Goal: Transaction & Acquisition: Purchase product/service

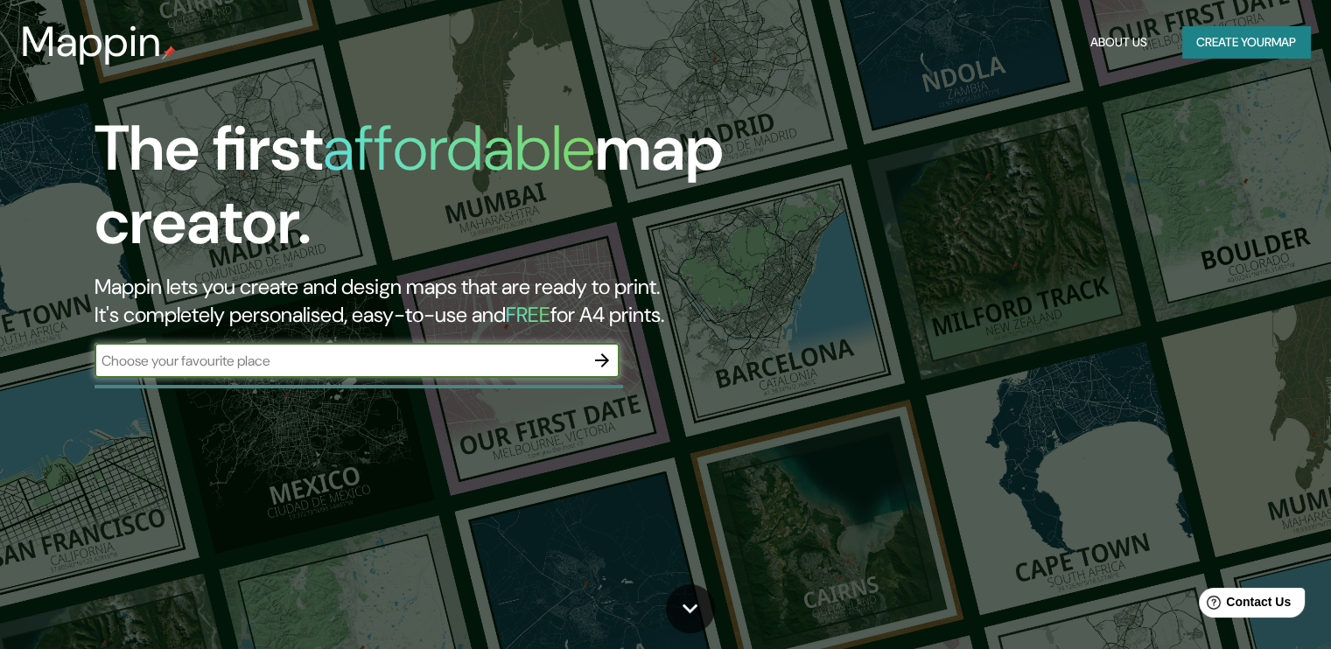
click at [446, 365] on input "text" at bounding box center [340, 361] width 490 height 20
type input "[GEOGRAPHIC_DATA]"
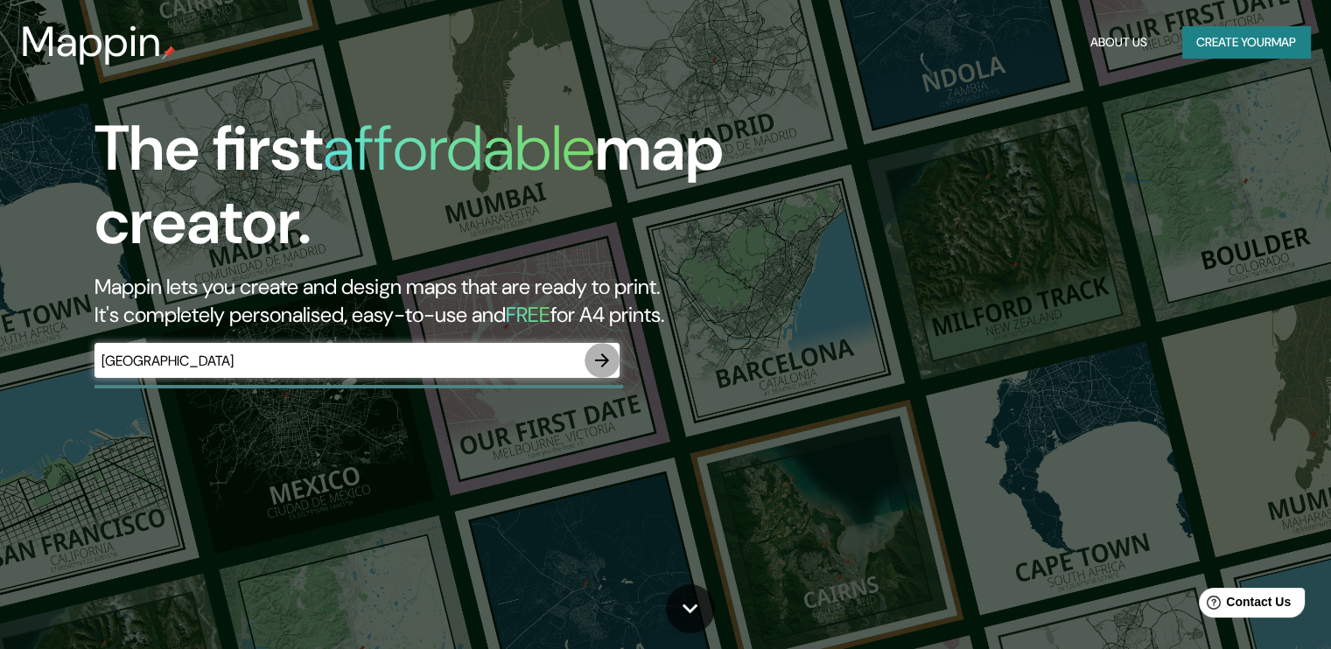
click at [595, 364] on icon "button" at bounding box center [602, 360] width 21 height 21
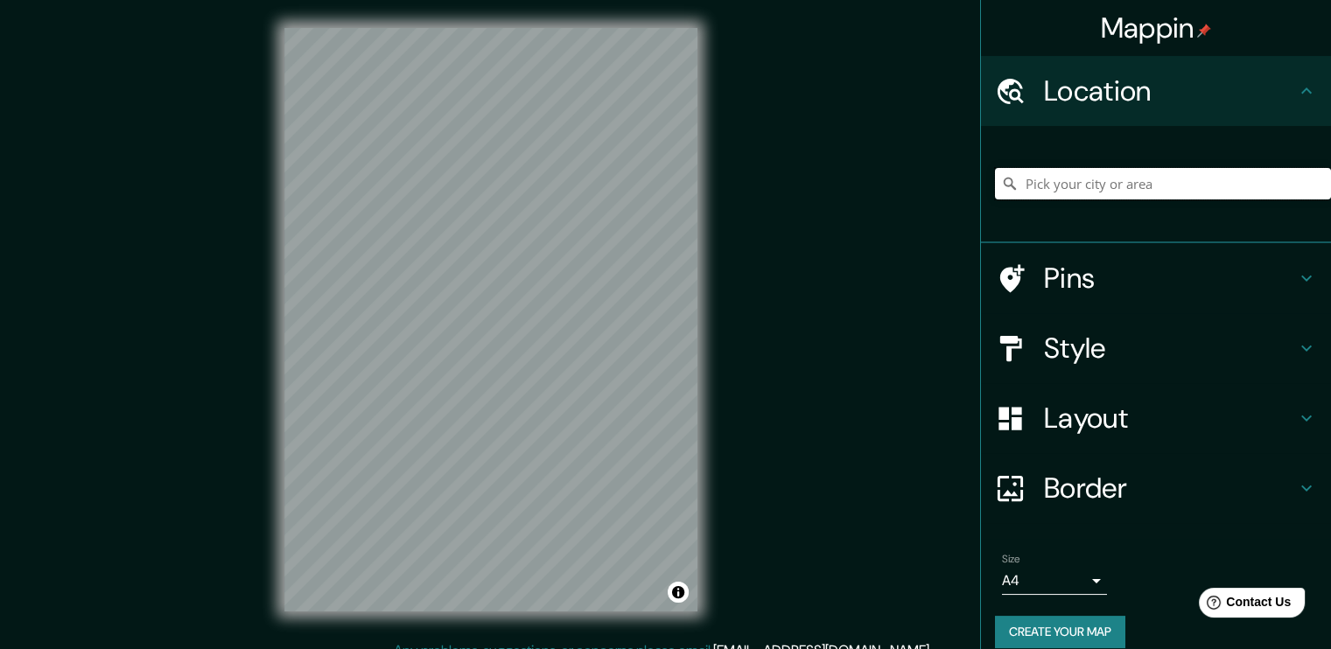
click at [1131, 190] on input "Pick your city or area" at bounding box center [1163, 184] width 336 height 32
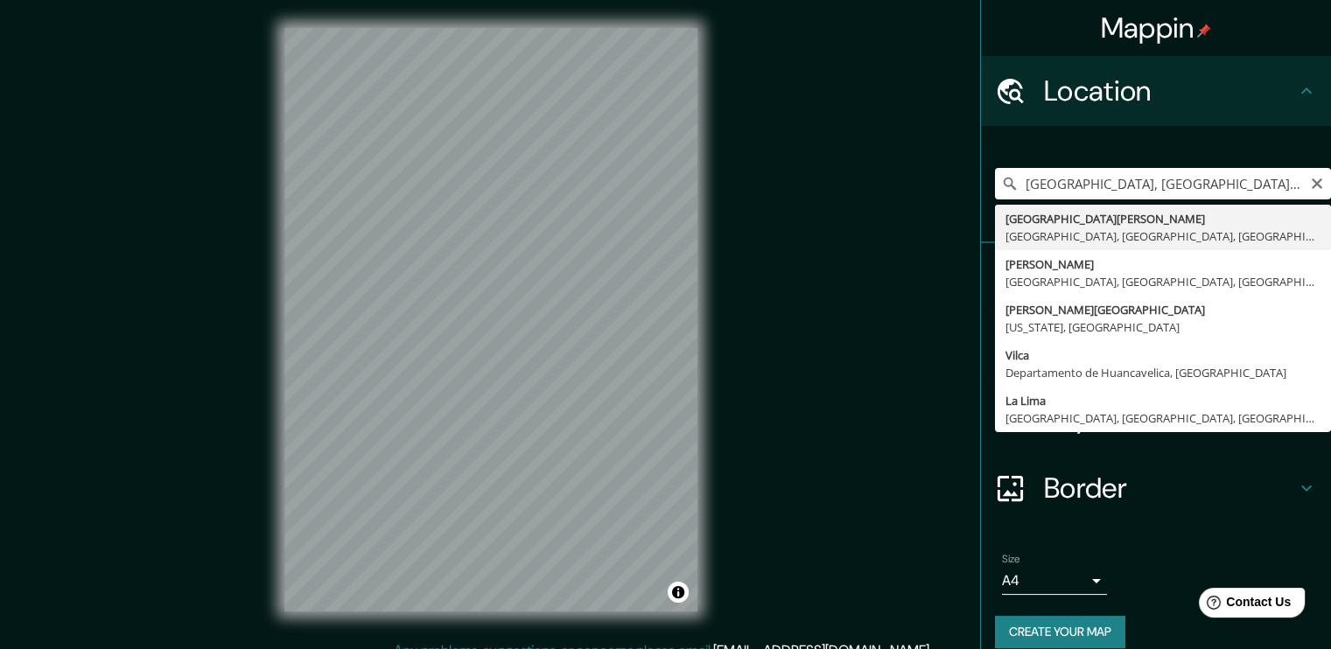
type input "[GEOGRAPHIC_DATA][PERSON_NAME], [GEOGRAPHIC_DATA], [GEOGRAPHIC_DATA], [GEOGRAPH…"
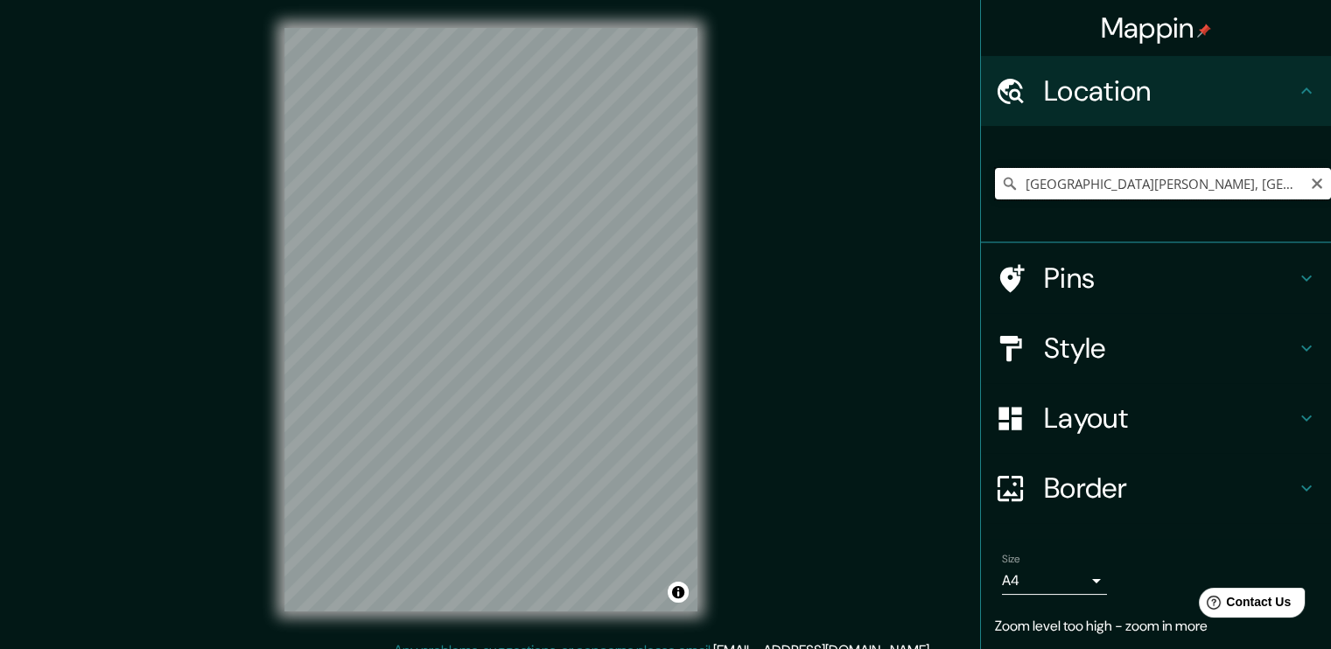
click at [1109, 183] on input "[GEOGRAPHIC_DATA][PERSON_NAME], [GEOGRAPHIC_DATA], [GEOGRAPHIC_DATA], [GEOGRAPH…" at bounding box center [1163, 184] width 336 height 32
click at [1155, 190] on input "[GEOGRAPHIC_DATA][PERSON_NAME], [GEOGRAPHIC_DATA], [GEOGRAPHIC_DATA], [GEOGRAPH…" at bounding box center [1163, 184] width 336 height 32
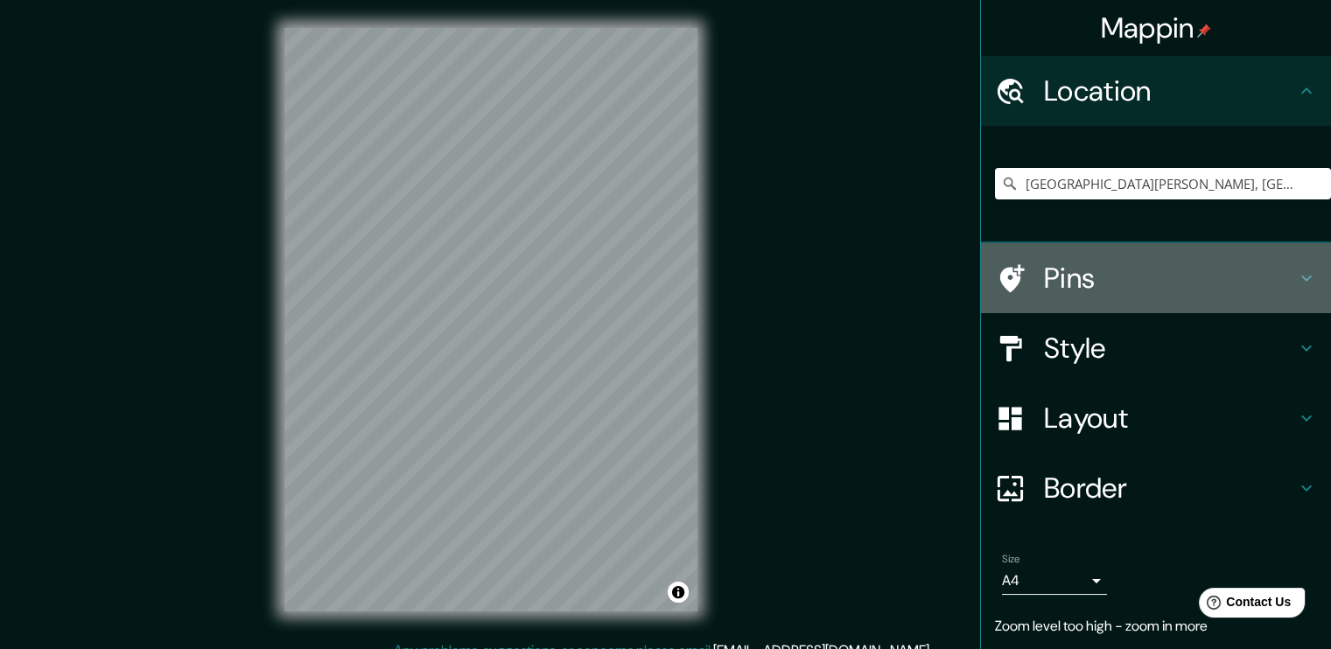
click at [1069, 291] on h4 "Pins" at bounding box center [1170, 278] width 252 height 35
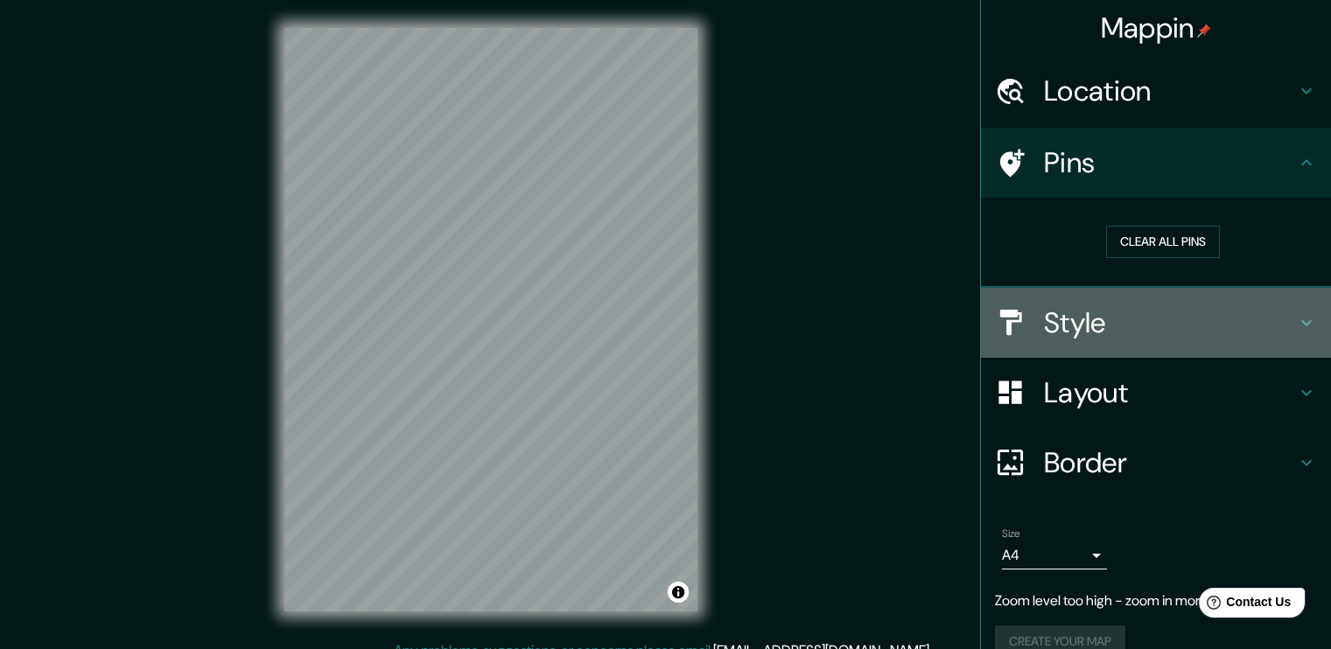
click at [1068, 332] on h4 "Style" at bounding box center [1170, 322] width 252 height 35
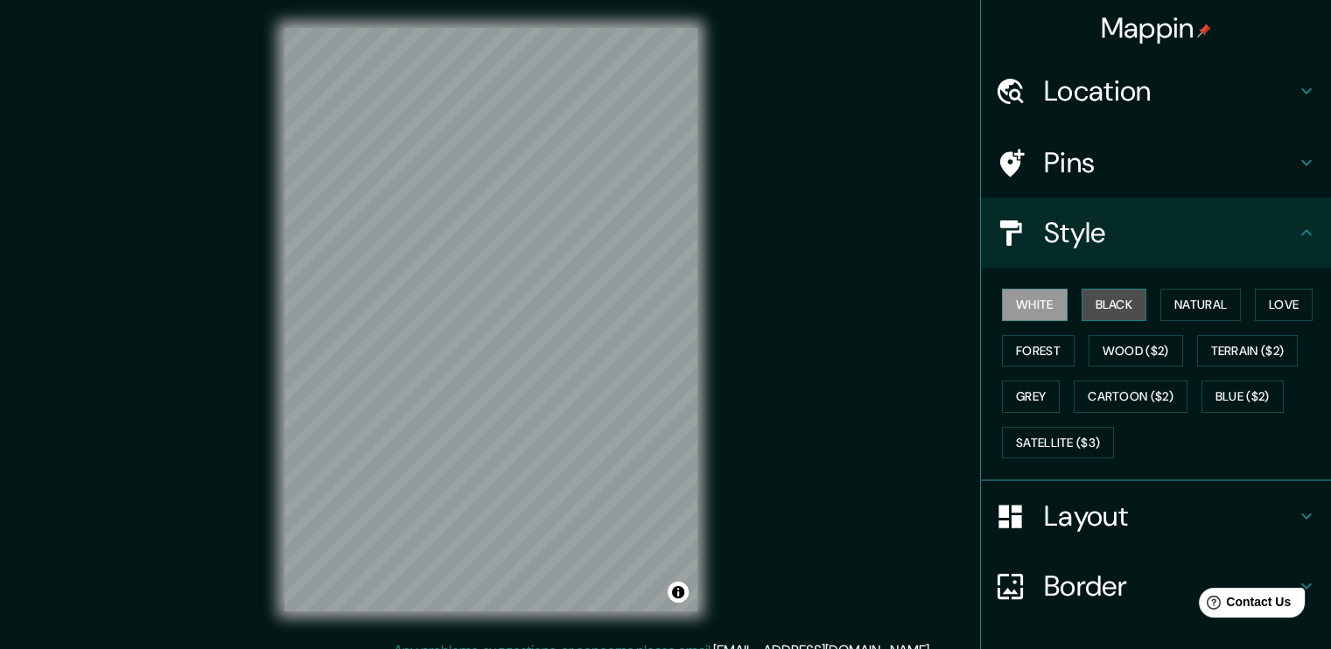
click at [1104, 308] on button "Black" at bounding box center [1115, 305] width 66 height 32
click at [1022, 400] on button "Grey" at bounding box center [1031, 397] width 58 height 32
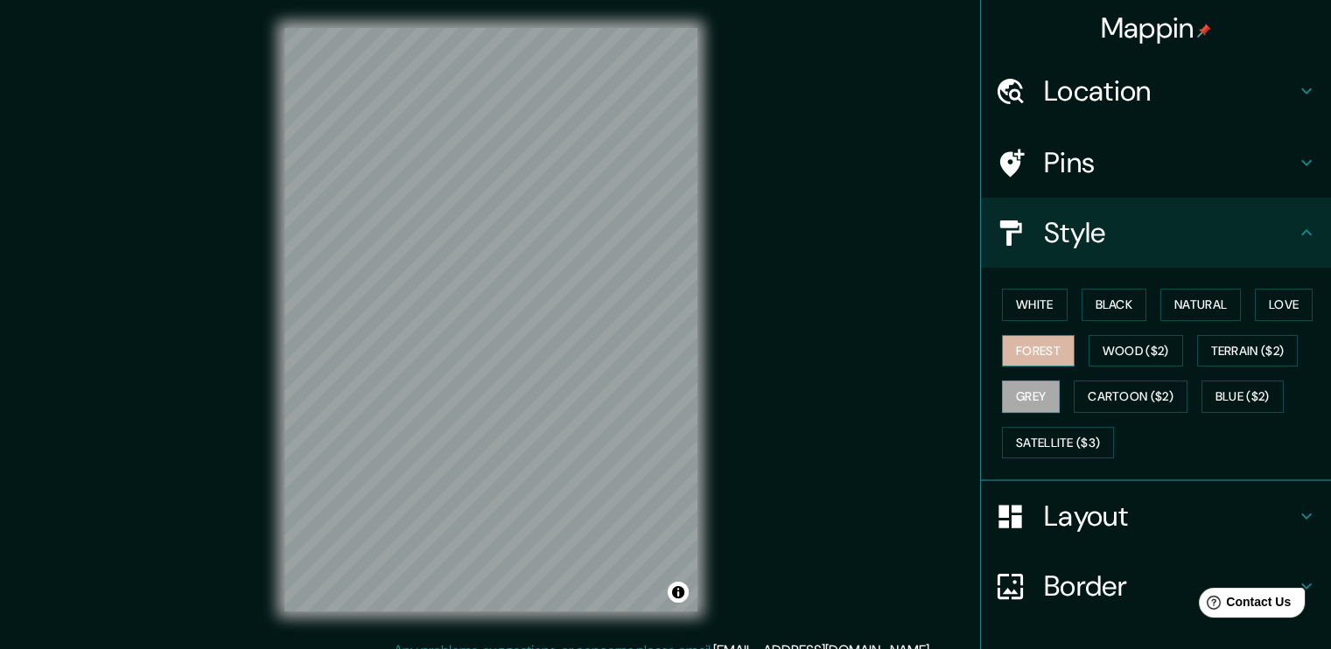
click at [1029, 349] on button "Forest" at bounding box center [1038, 351] width 73 height 32
click at [1260, 302] on button "Love" at bounding box center [1284, 305] width 58 height 32
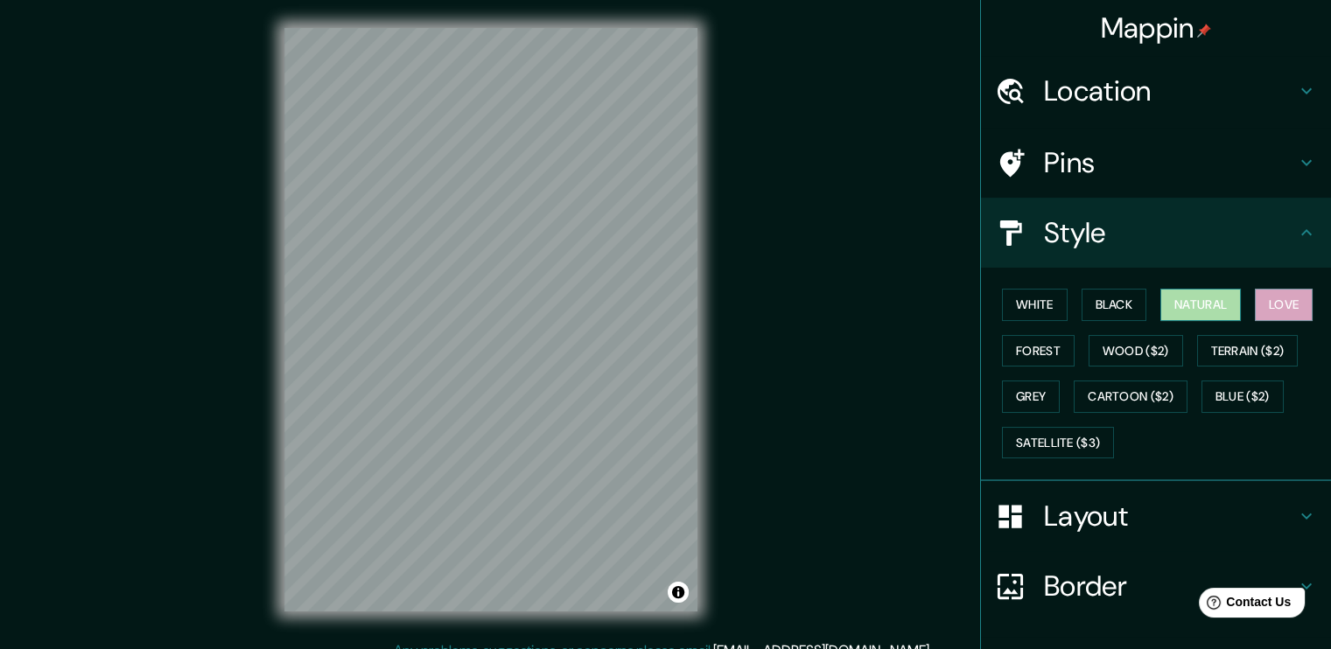
click at [1211, 296] on button "Natural" at bounding box center [1200, 305] width 81 height 32
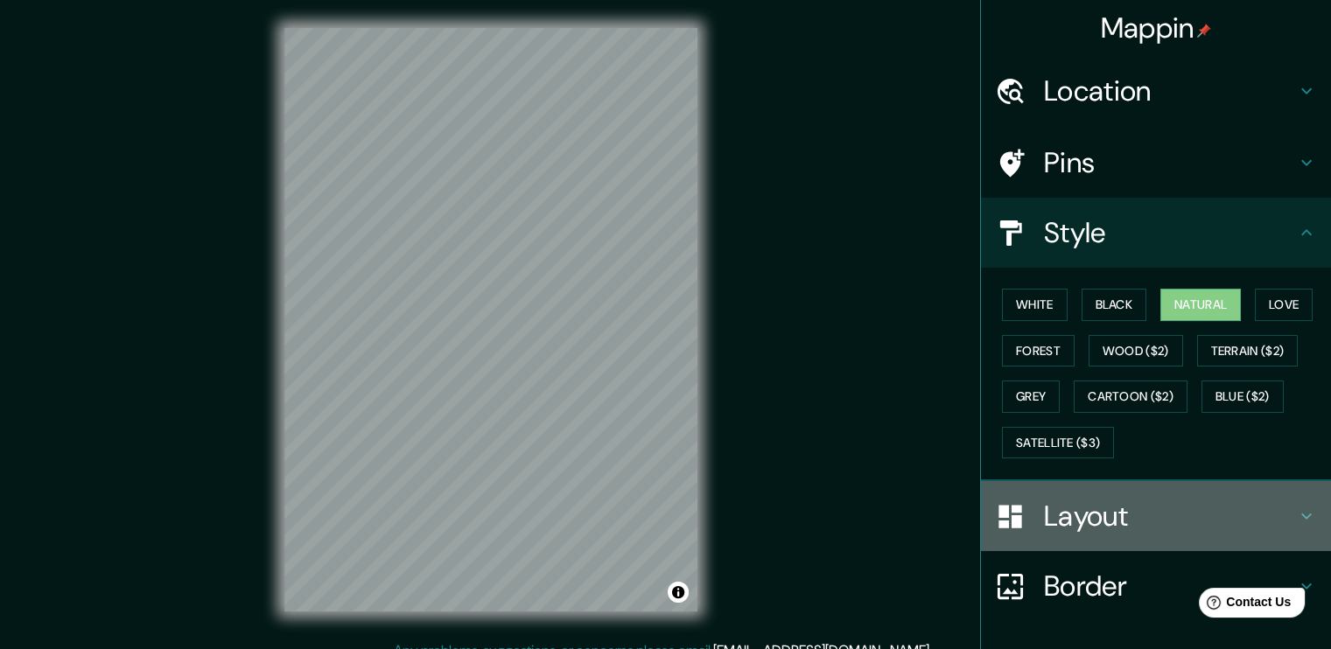
click at [1021, 535] on div "Layout" at bounding box center [1156, 516] width 350 height 70
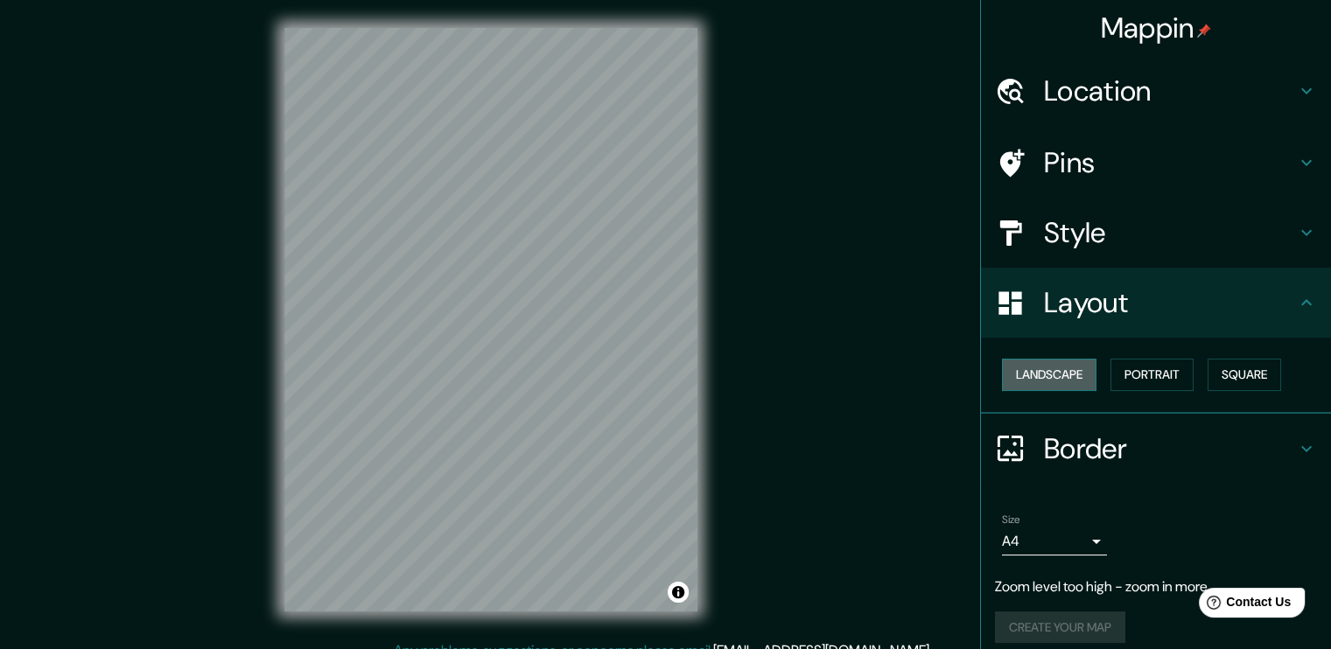
click at [1051, 370] on button "Landscape" at bounding box center [1049, 375] width 95 height 32
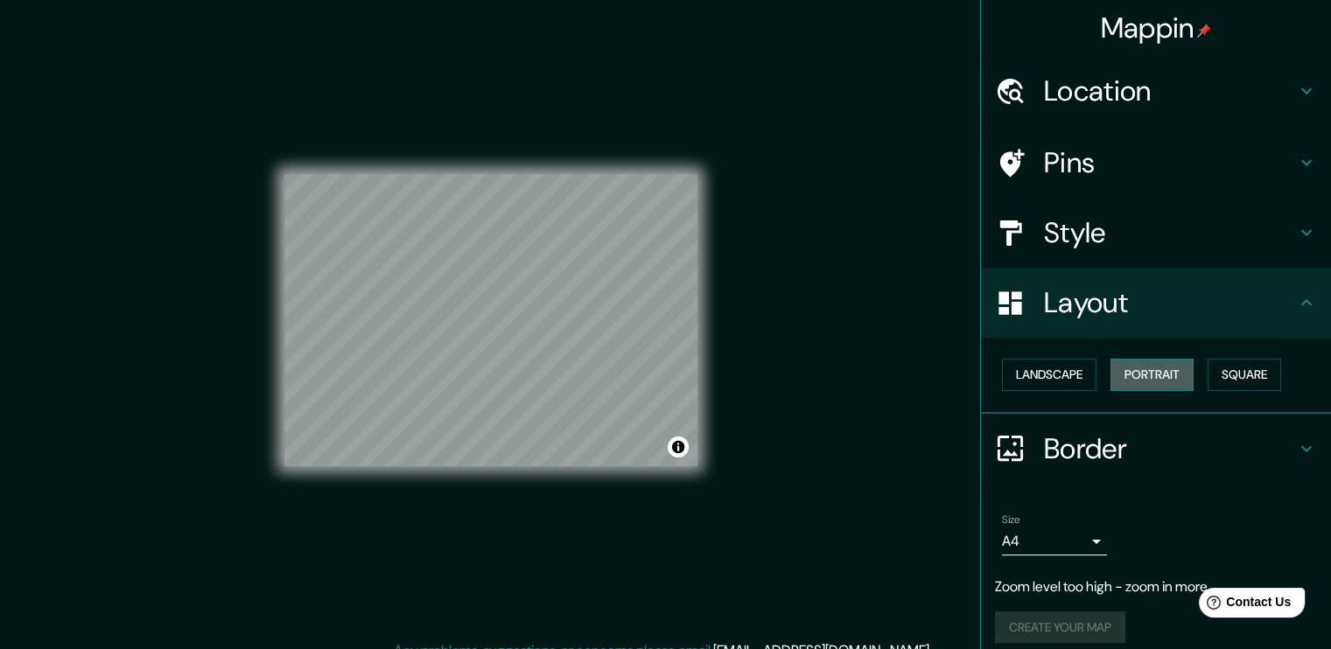
click at [1153, 362] on button "Portrait" at bounding box center [1152, 375] width 83 height 32
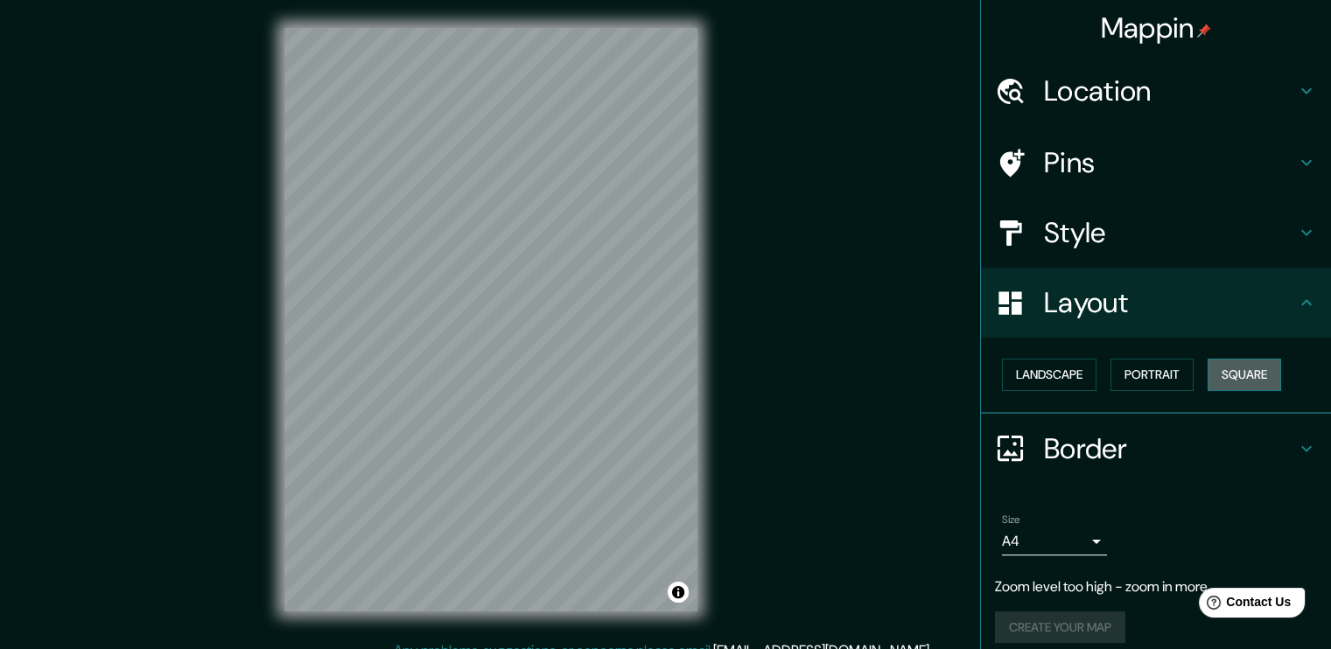
click at [1224, 368] on button "Square" at bounding box center [1245, 375] width 74 height 32
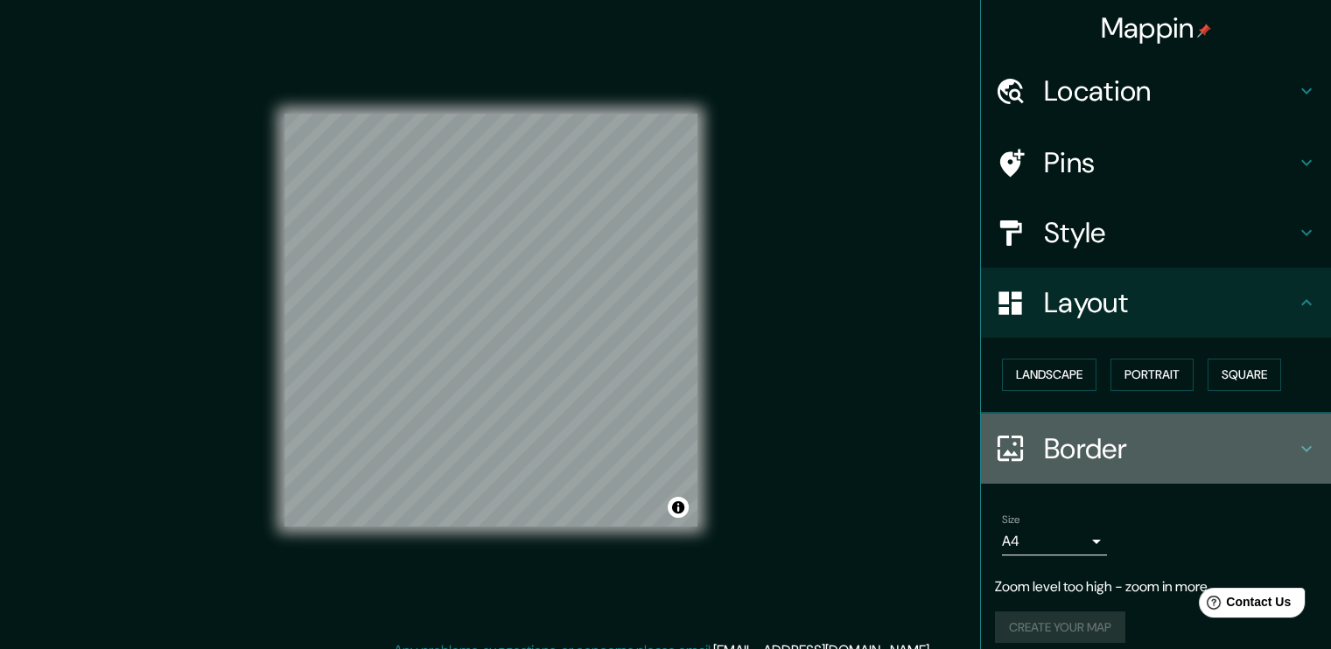
click at [1159, 445] on h4 "Border" at bounding box center [1170, 448] width 252 height 35
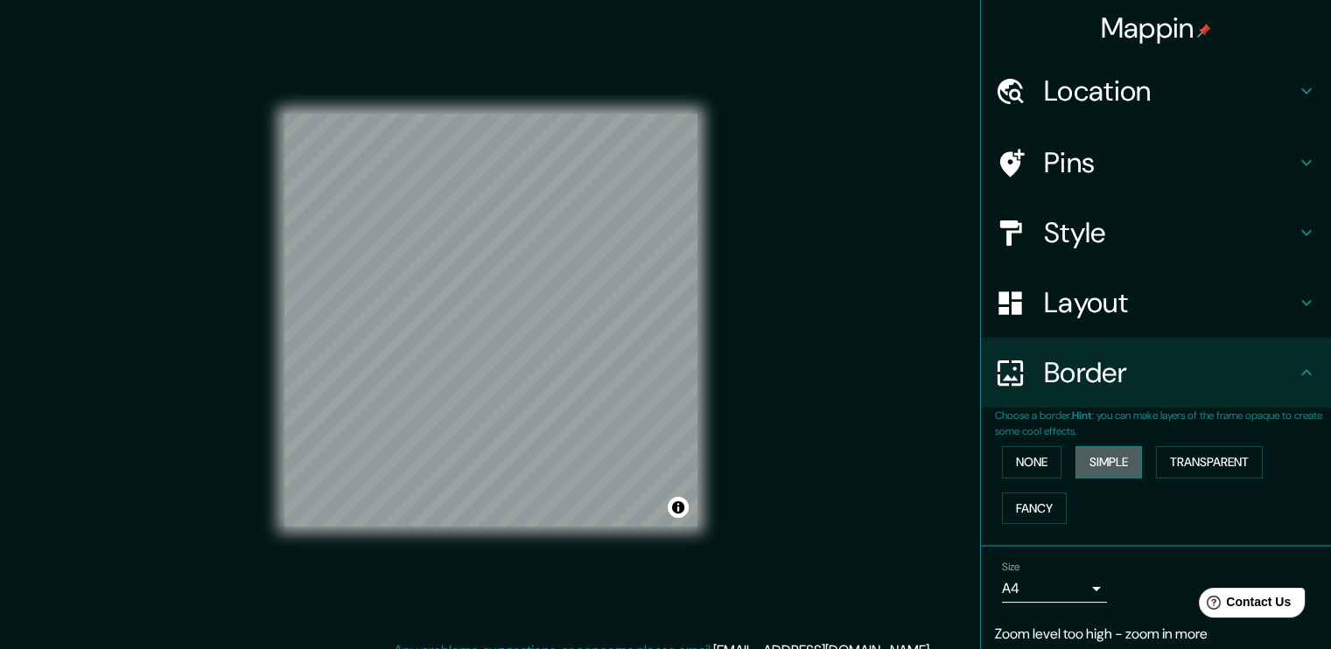
click at [1124, 459] on button "Simple" at bounding box center [1109, 462] width 67 height 32
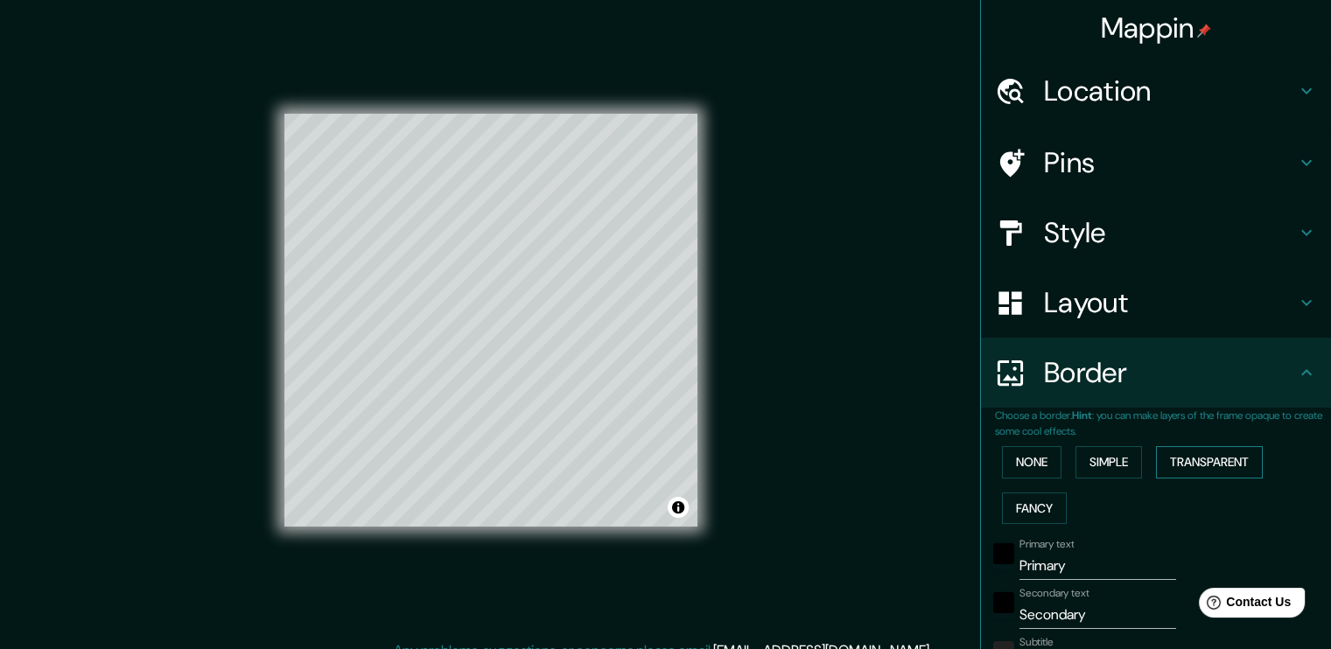
click at [1201, 468] on button "Transparent" at bounding box center [1209, 462] width 107 height 32
click at [1020, 500] on button "Fancy" at bounding box center [1034, 509] width 65 height 32
click at [1017, 470] on button "None" at bounding box center [1032, 462] width 60 height 32
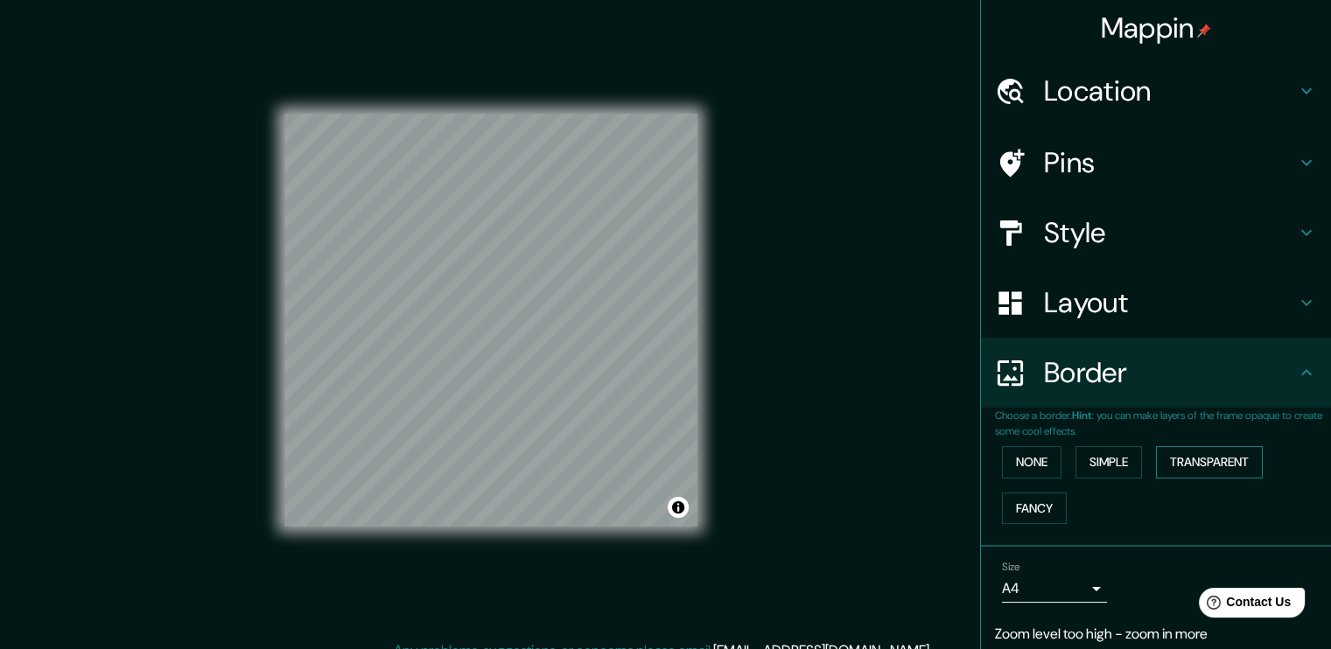
click at [1208, 468] on button "Transparent" at bounding box center [1209, 462] width 107 height 32
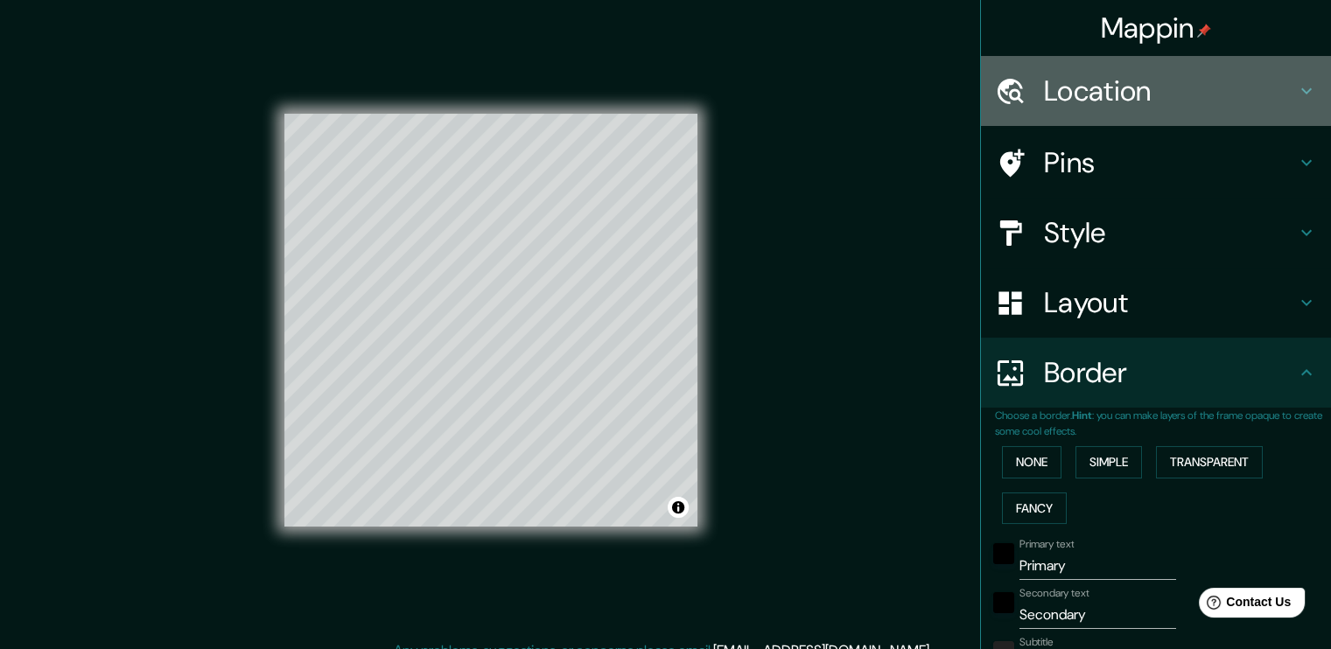
click at [1063, 74] on h4 "Location" at bounding box center [1170, 91] width 252 height 35
type input "227"
type input "38"
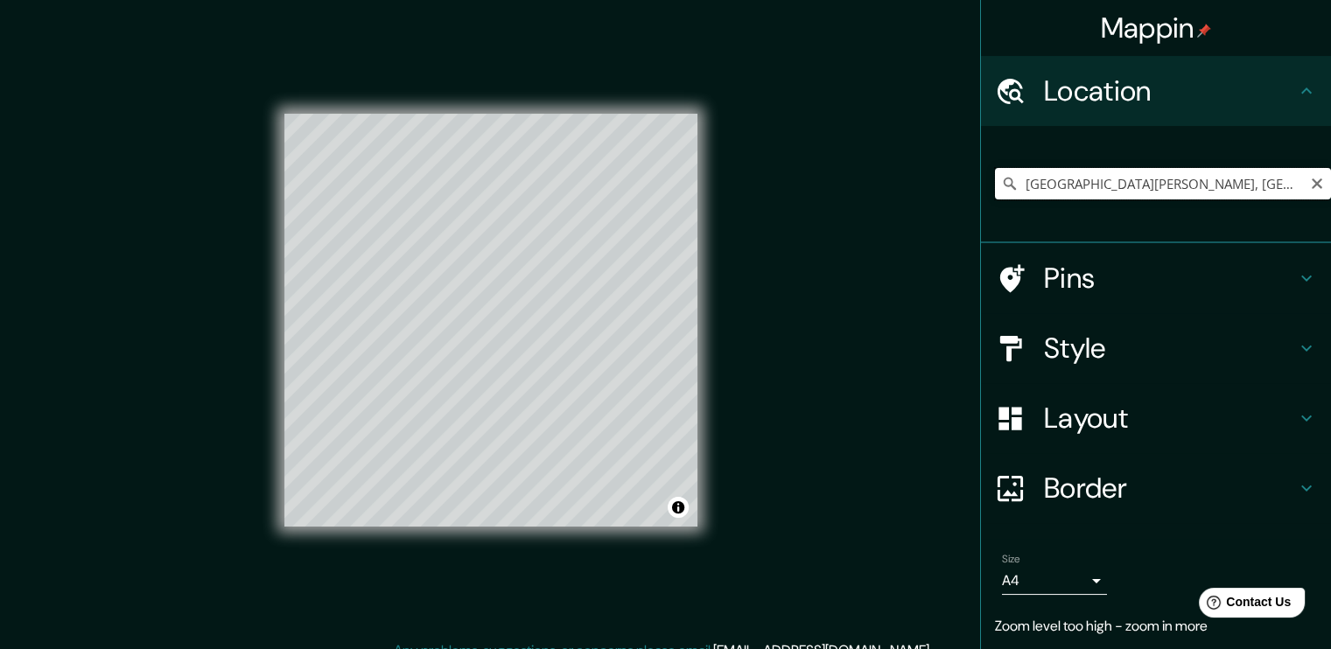
click at [1101, 189] on input "[GEOGRAPHIC_DATA][PERSON_NAME], [GEOGRAPHIC_DATA], [GEOGRAPHIC_DATA], [GEOGRAPH…" at bounding box center [1163, 184] width 336 height 32
click at [1312, 182] on icon "Clear" at bounding box center [1317, 184] width 11 height 11
click at [1211, 184] on input "Pick your city or area" at bounding box center [1163, 184] width 336 height 32
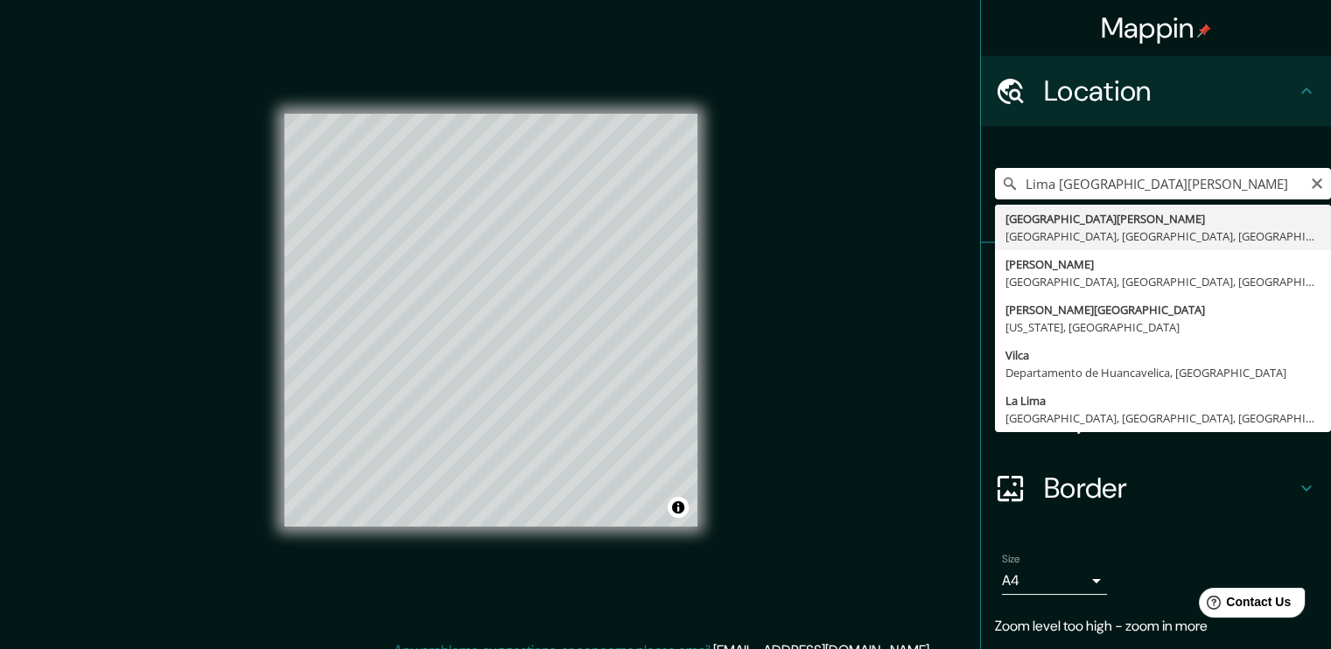
type input "[GEOGRAPHIC_DATA][PERSON_NAME], [GEOGRAPHIC_DATA], [GEOGRAPHIC_DATA], [GEOGRAPH…"
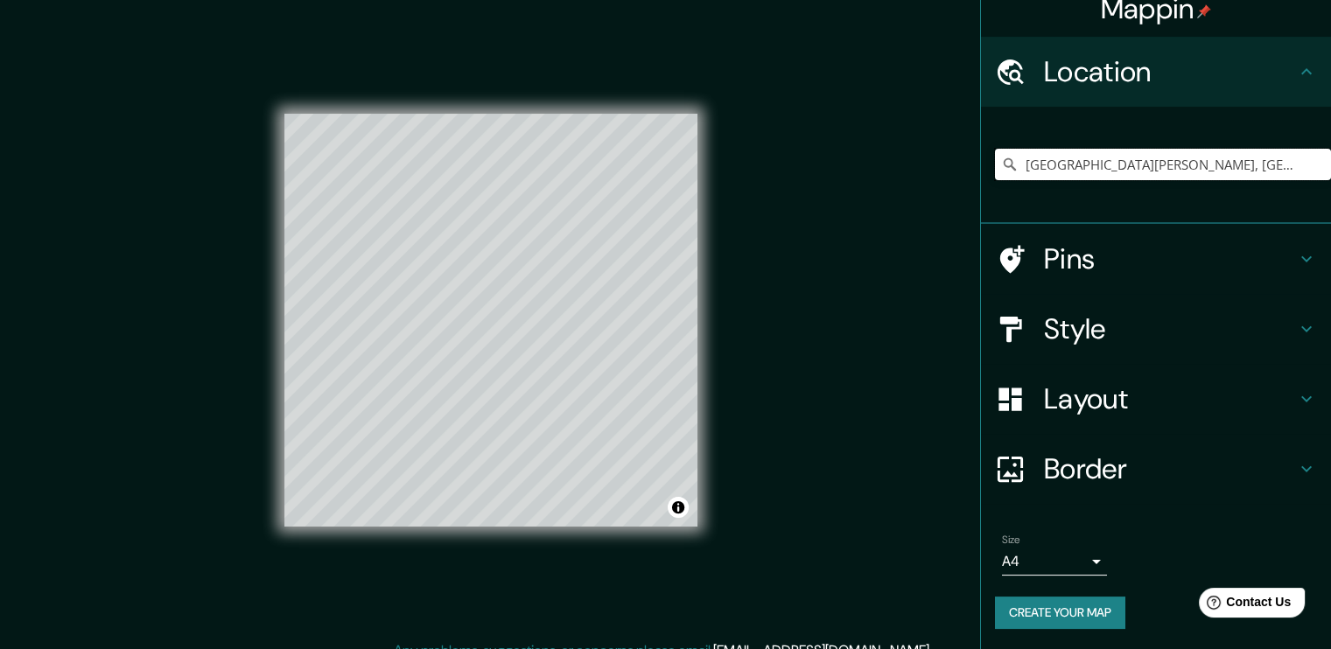
scroll to position [18, 0]
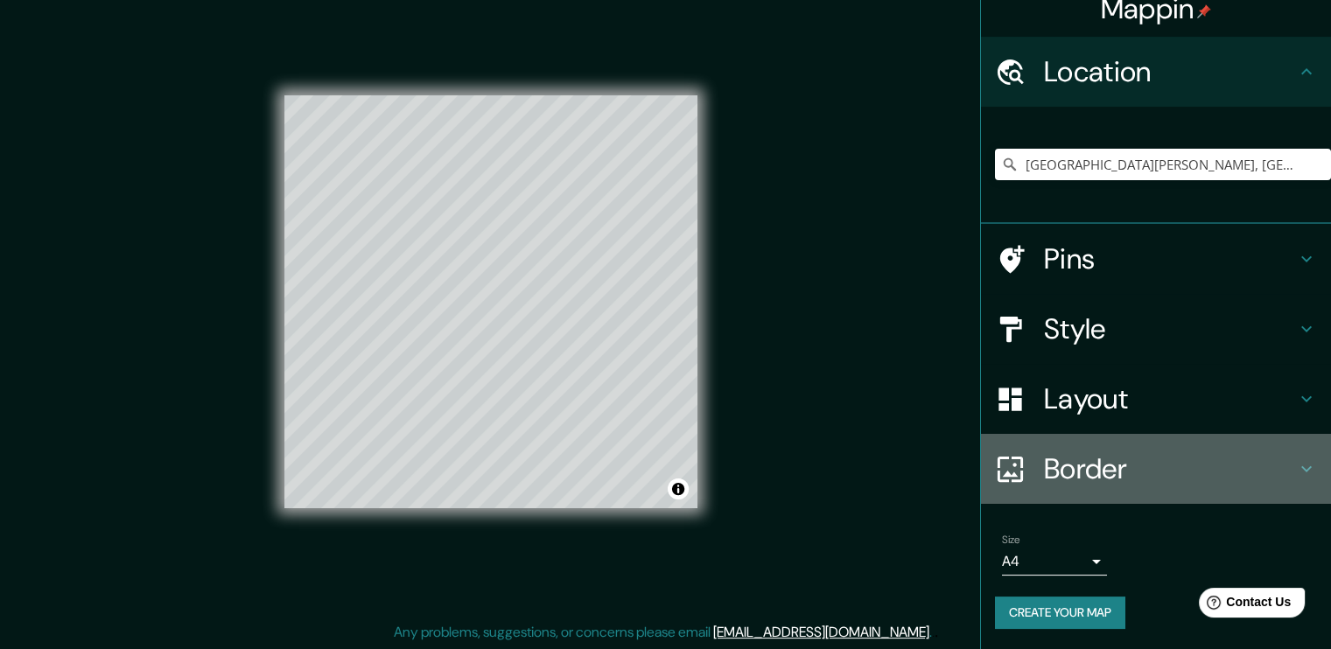
click at [1103, 454] on h4 "Border" at bounding box center [1170, 469] width 252 height 35
type input "227"
type input "38"
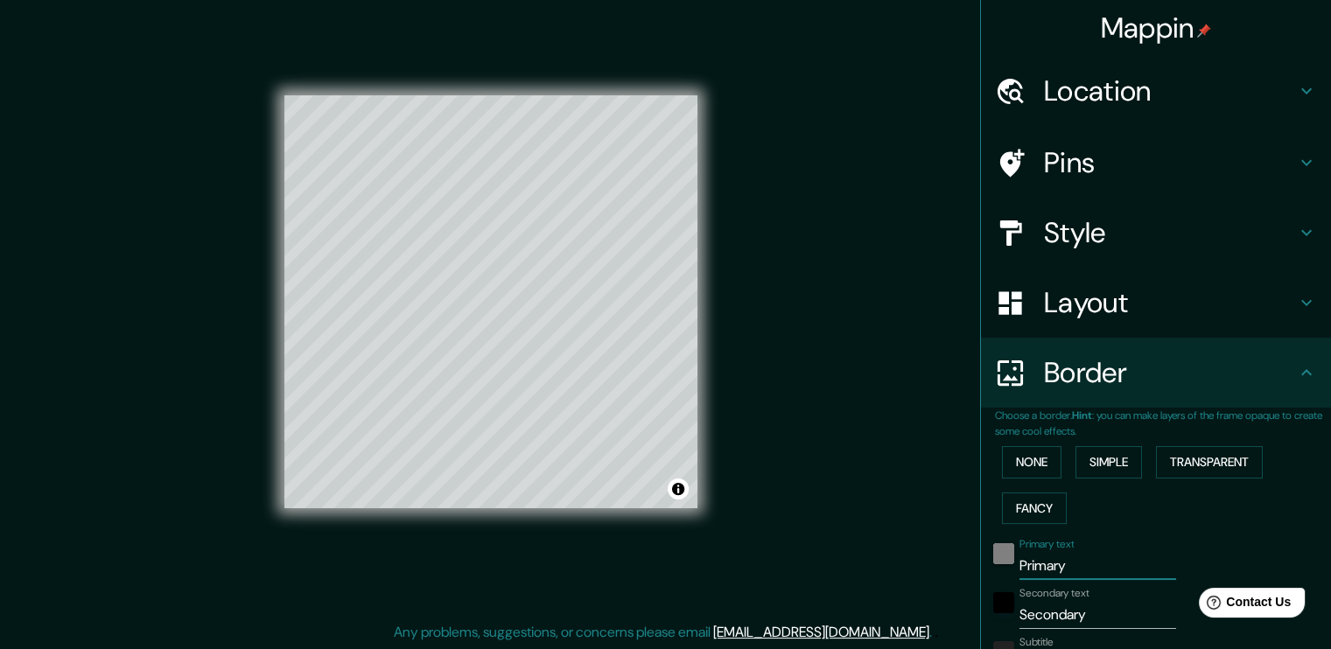
drag, startPoint x: 1076, startPoint y: 578, endPoint x: 991, endPoint y: 561, distance: 86.5
click at [991, 561] on div "Primary text Primary" at bounding box center [1131, 559] width 287 height 42
type input "227"
type input "38"
drag, startPoint x: 1076, startPoint y: 612, endPoint x: 968, endPoint y: 620, distance: 108.0
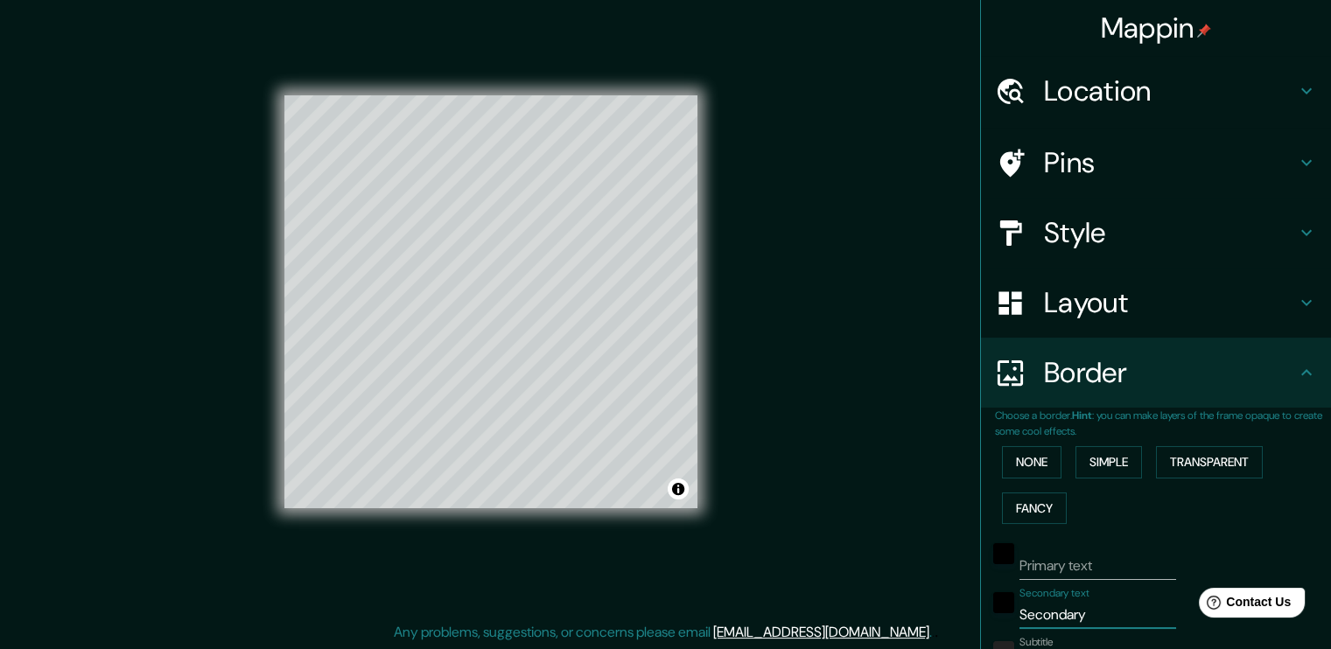
click at [981, 620] on div "Choose a border. Hint : you can make layers of the frame opaque to create some …" at bounding box center [1156, 637] width 350 height 459
type input "V"
type input "227"
type input "38"
type input "Vi"
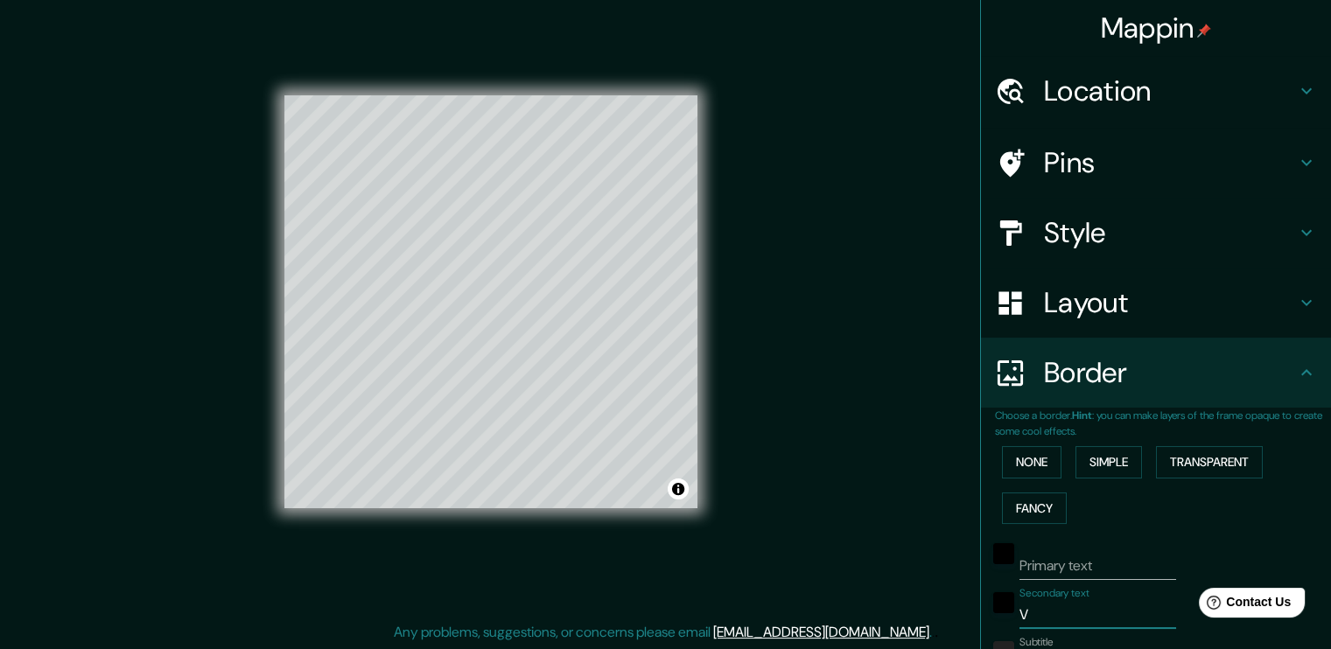
type input "227"
type input "38"
type input "Vil"
type input "227"
type input "38"
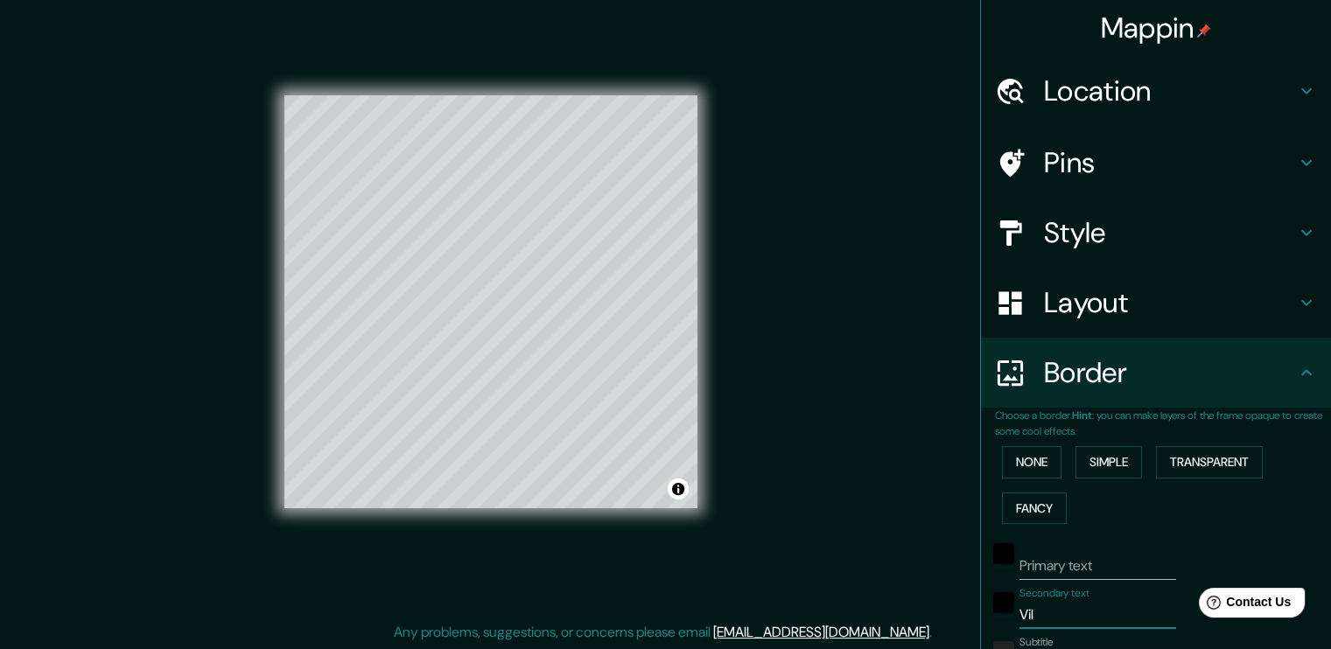
type input "Vill"
type input "227"
type input "38"
type input "Villa"
type input "227"
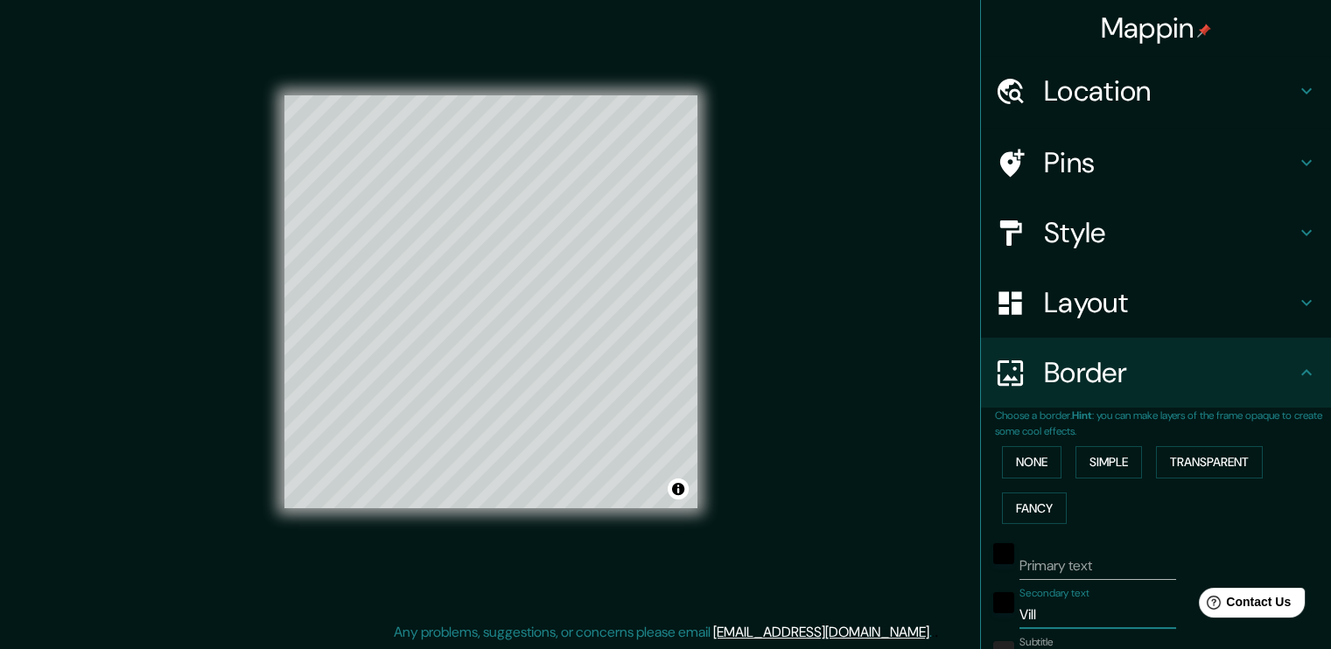
type input "38"
type input "Villa"
type input "227"
type input "38"
type input "Villa e"
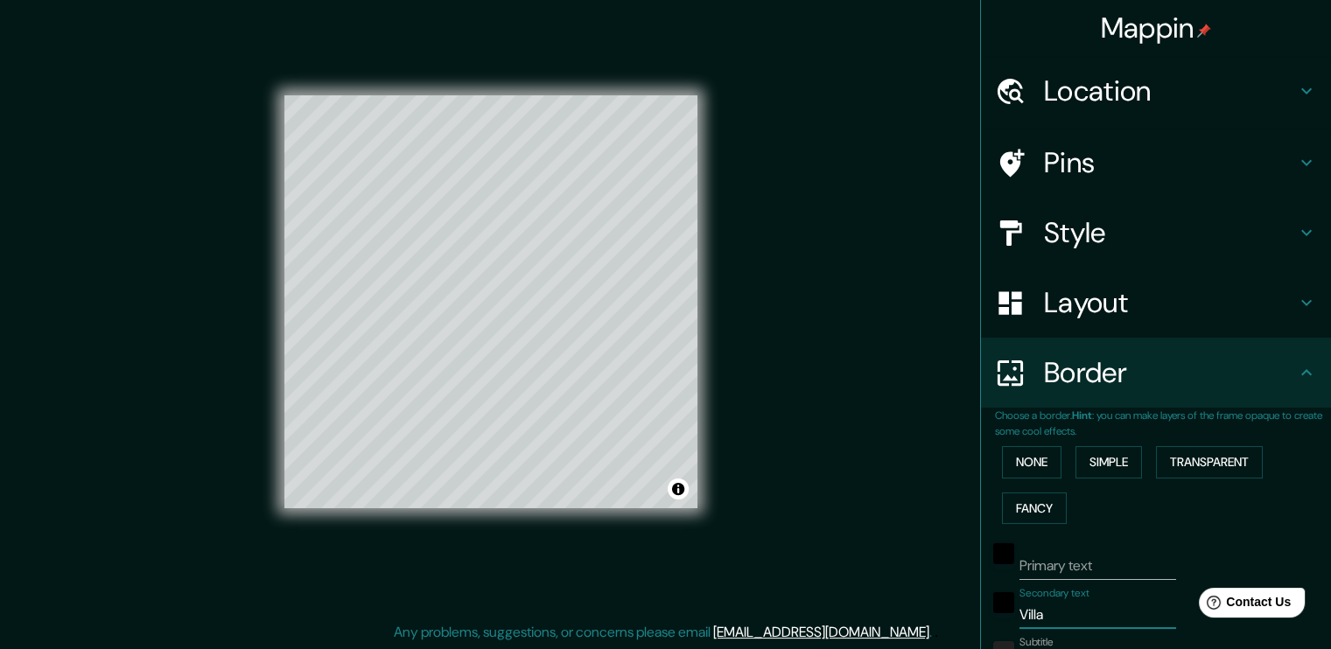
type input "227"
type input "38"
type input "Villa el"
type input "227"
type input "38"
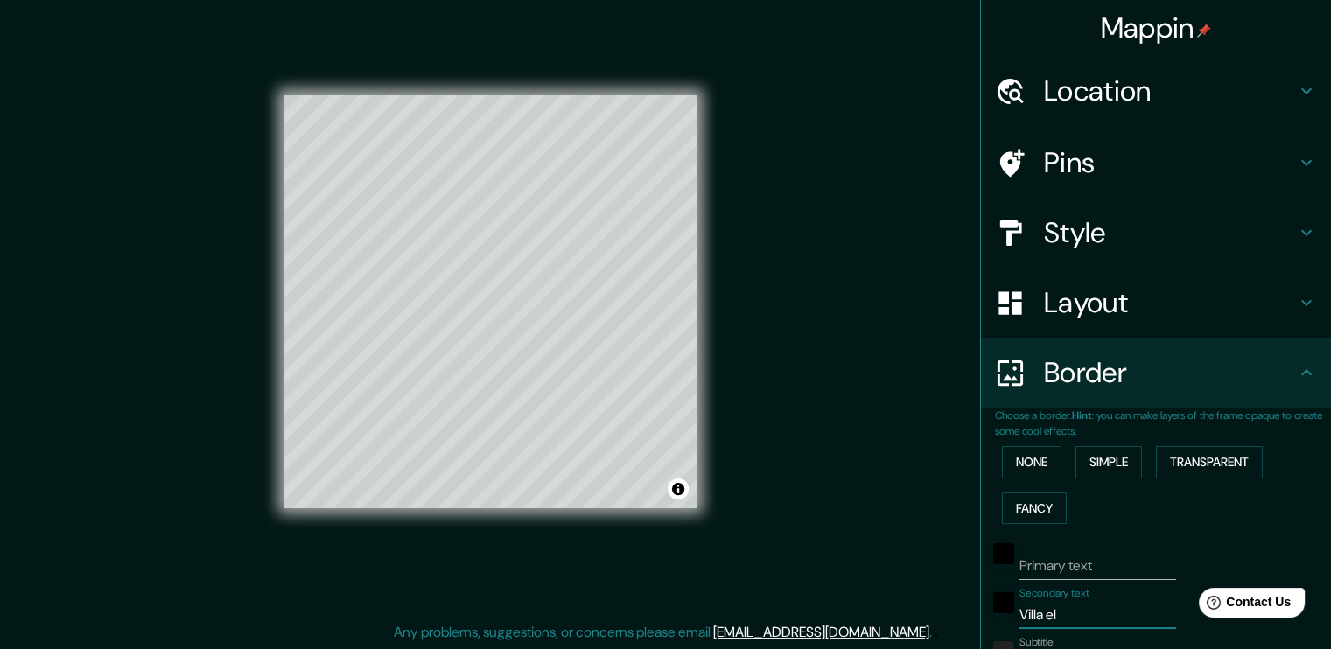
type input "Villa el"
type input "227"
type input "38"
type input "Villa el S"
type input "227"
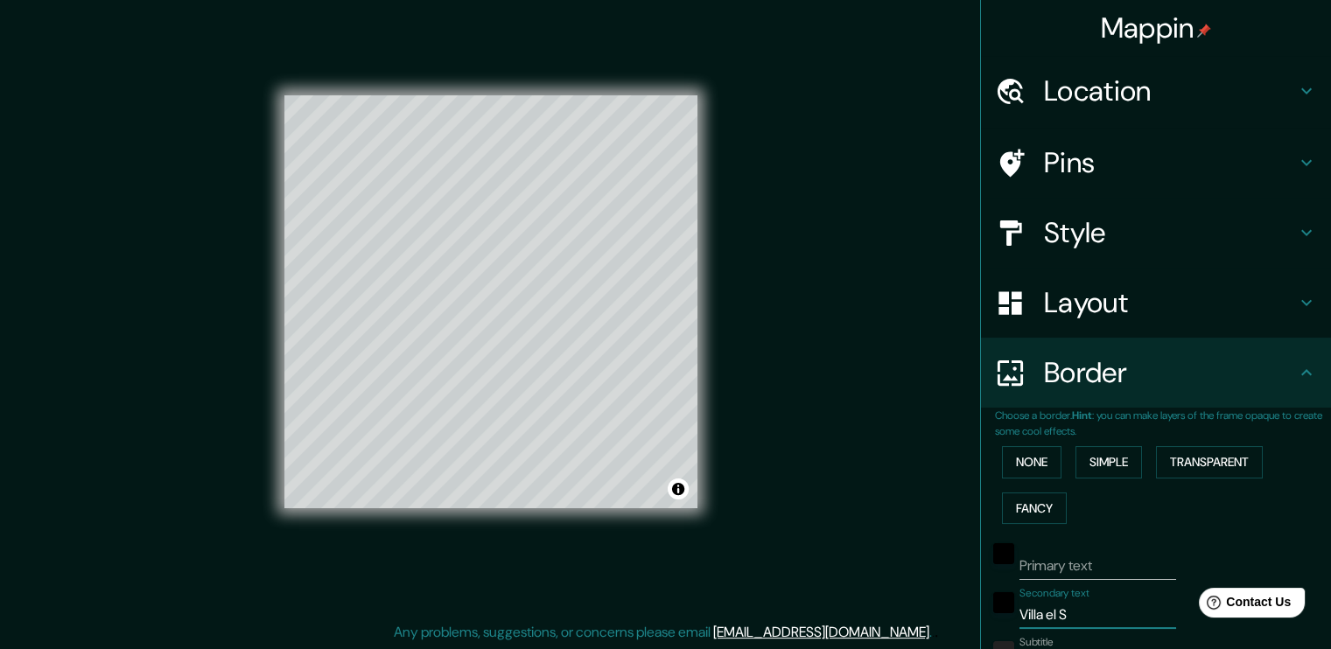
type input "38"
type input "[GEOGRAPHIC_DATA]"
type input "227"
type input "38"
type input "[GEOGRAPHIC_DATA]"
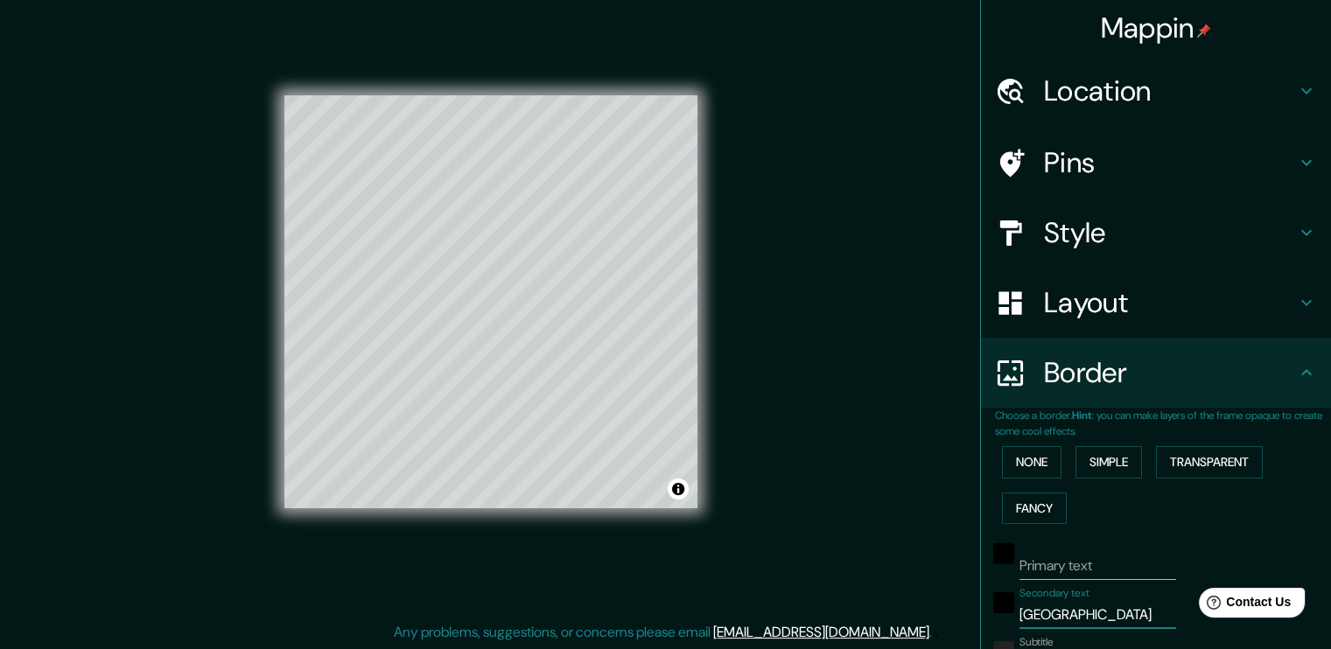
type input "227"
type input "38"
type input "[GEOGRAPHIC_DATA]"
type input "227"
type input "38"
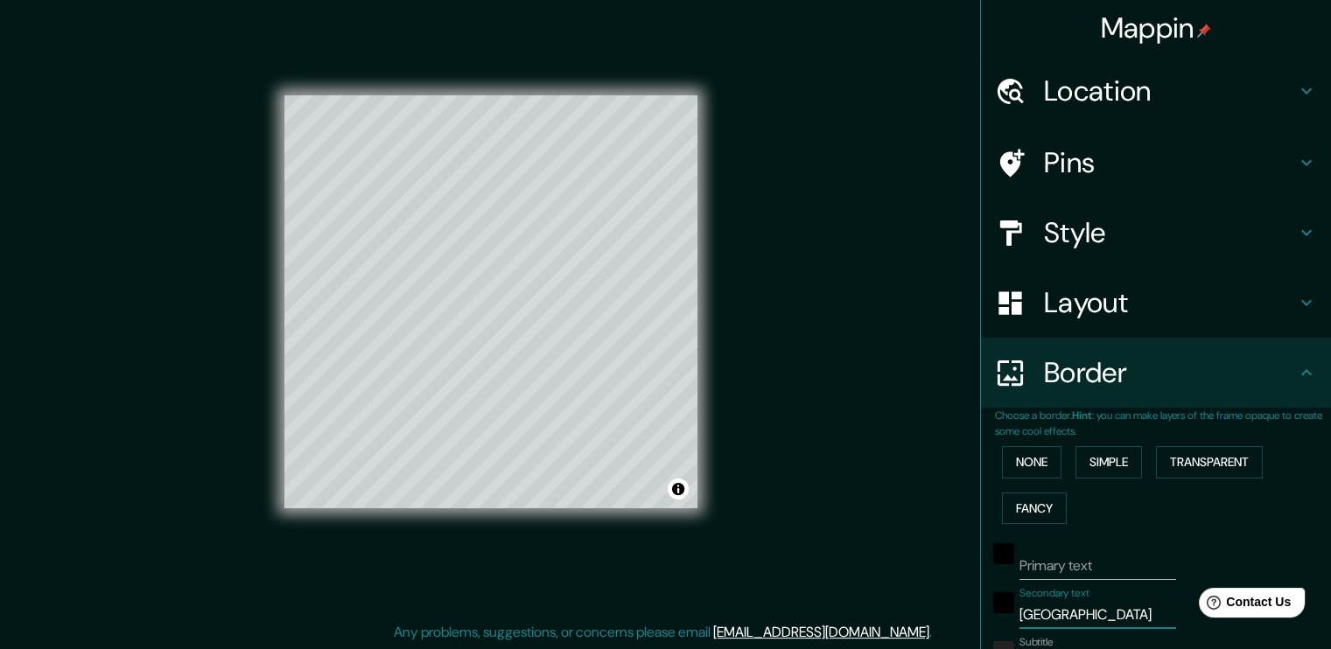
type input "[GEOGRAPHIC_DATA]"
type input "227"
type input "38"
type input "[GEOGRAPHIC_DATA]"
type input "227"
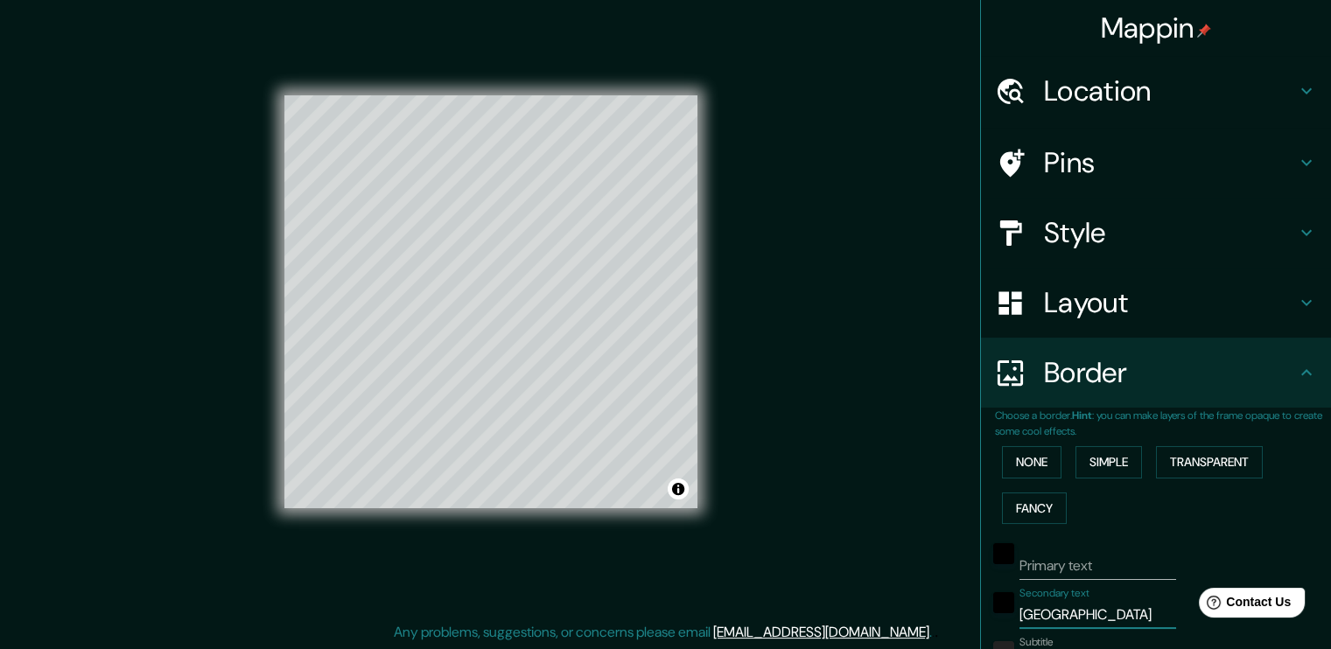
type input "38"
type input "[GEOGRAPHIC_DATA]"
type input "227"
type input "38"
type input "[GEOGRAPHIC_DATA][PERSON_NAME]"
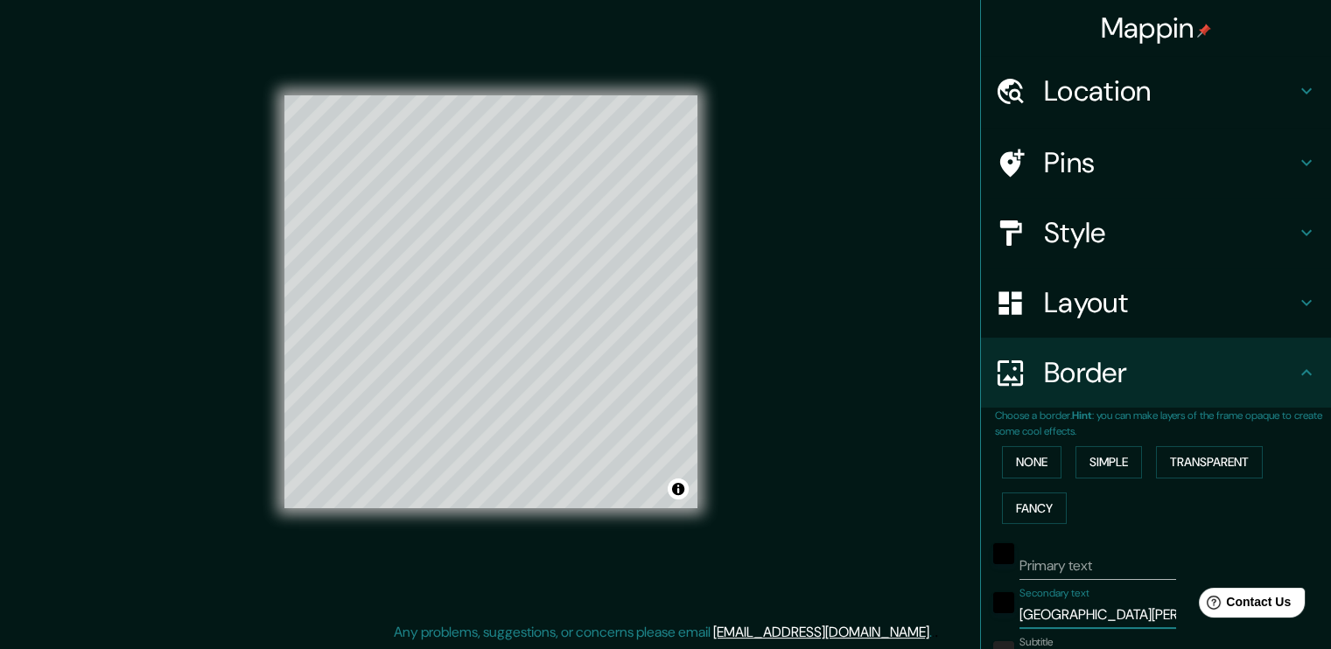
type input "227"
type input "38"
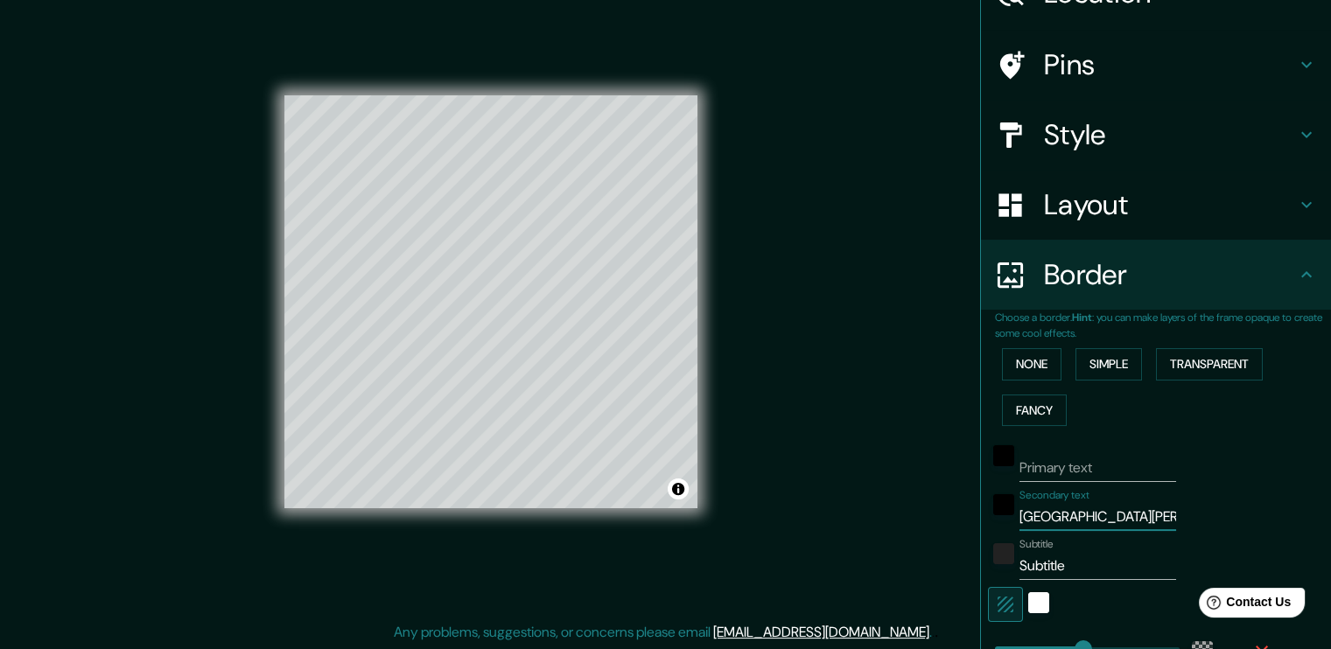
scroll to position [116, 0]
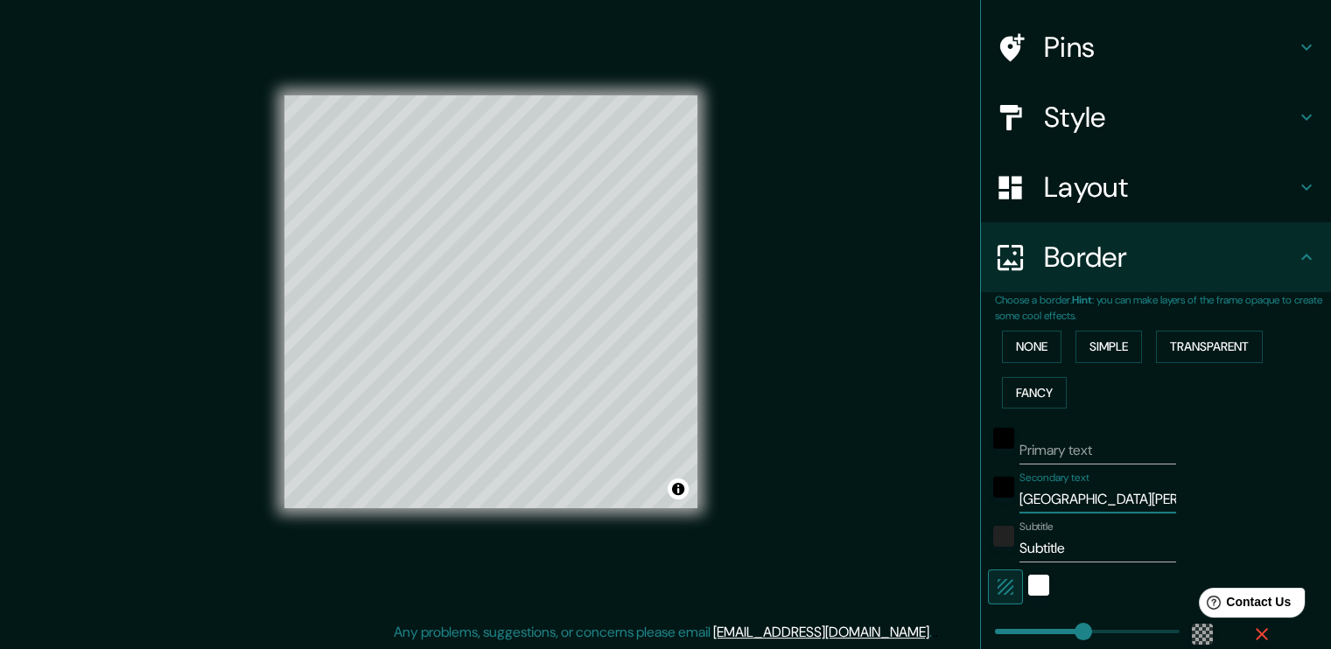
type input "[GEOGRAPHIC_DATA][PERSON_NAME]"
click at [1075, 545] on input "Subtitle" at bounding box center [1098, 549] width 157 height 28
type input "Subtitl"
type input "227"
type input "38"
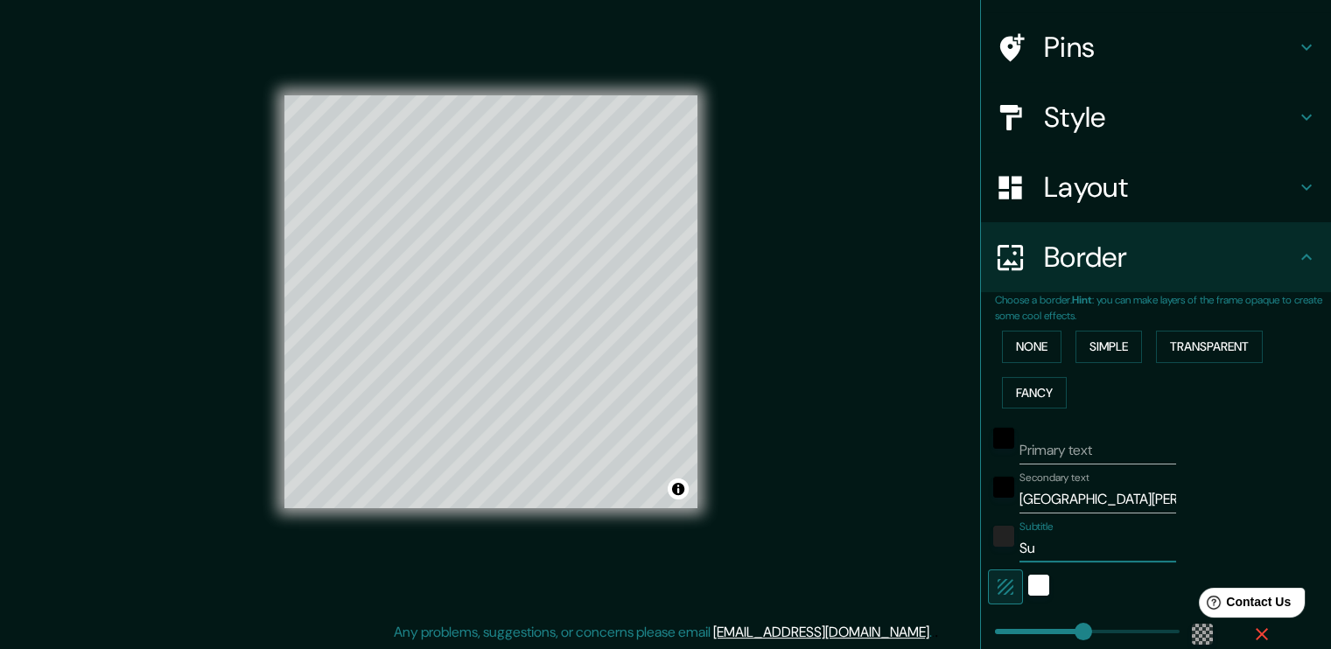
type input "S"
type input "227"
type input "38"
